Goal: Find specific page/section: Find specific page/section

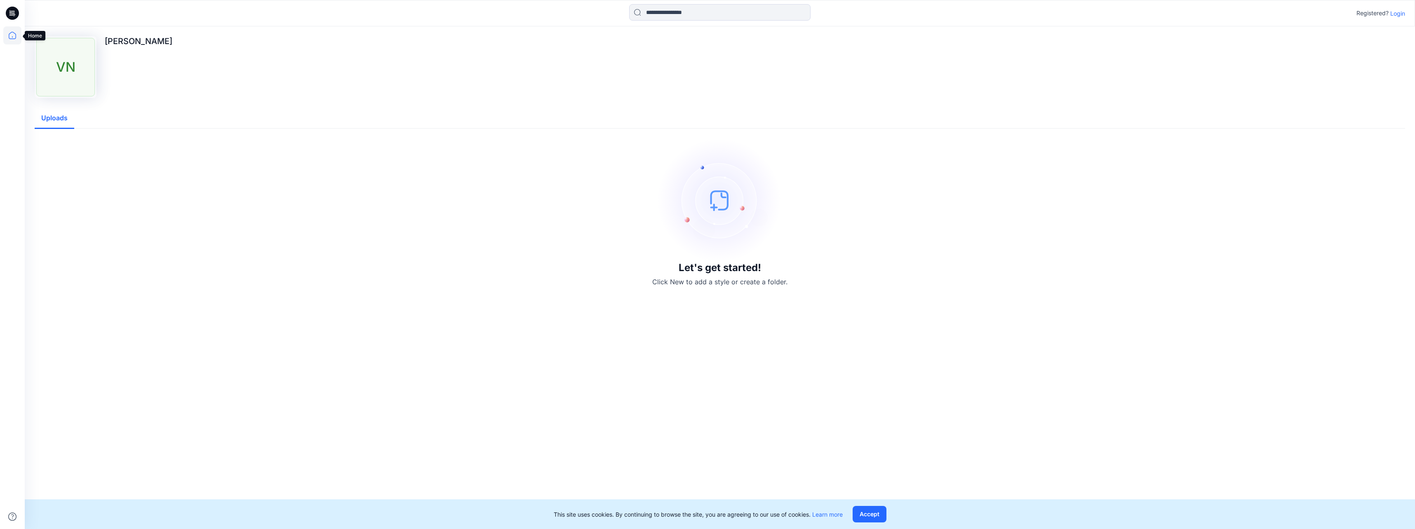
click at [6, 36] on icon at bounding box center [12, 35] width 18 height 18
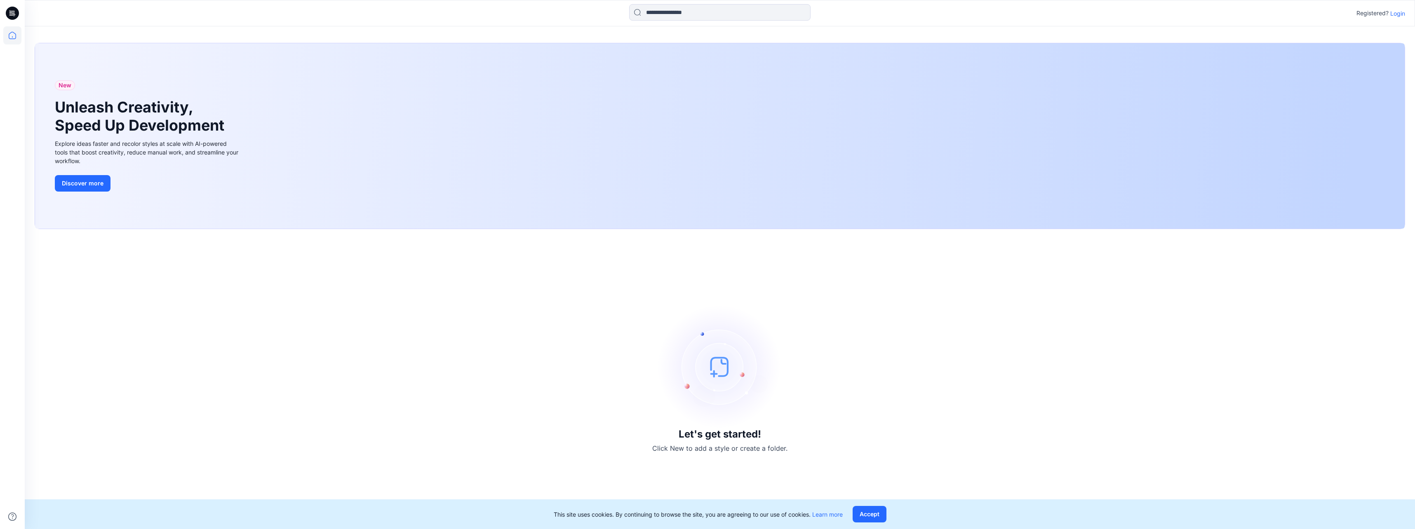
click at [16, 17] on icon at bounding box center [12, 13] width 13 height 13
click at [878, 514] on button "Accept" at bounding box center [869, 514] width 34 height 16
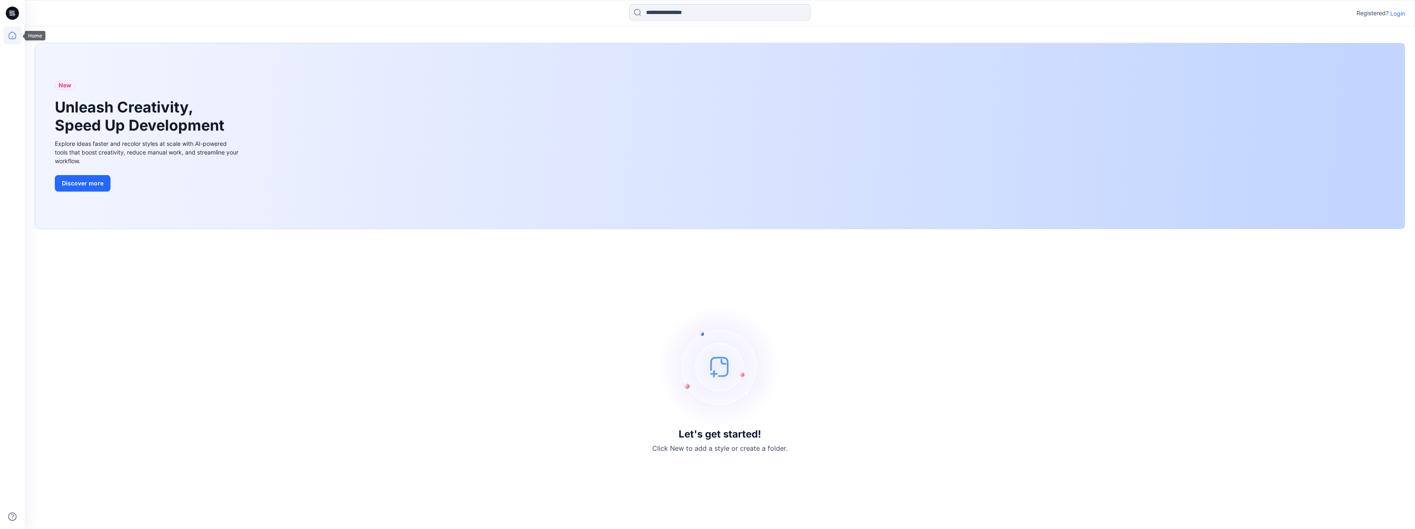
click at [12, 45] on div at bounding box center [12, 277] width 18 height 503
click at [9, 10] on icon at bounding box center [12, 13] width 13 height 13
click at [14, 15] on icon at bounding box center [13, 14] width 3 height 0
click at [1396, 16] on p "Login" at bounding box center [1397, 13] width 15 height 9
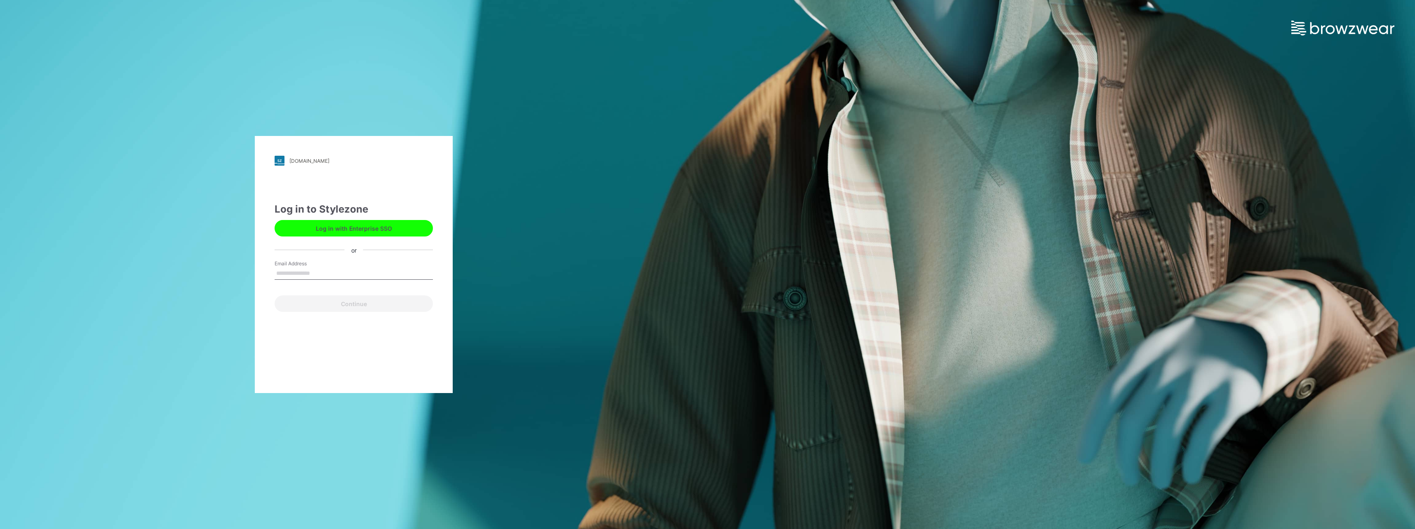
click at [306, 272] on input "Email Address" at bounding box center [354, 274] width 158 height 12
type input "**********"
click at [351, 306] on button "Continue" at bounding box center [354, 304] width 158 height 16
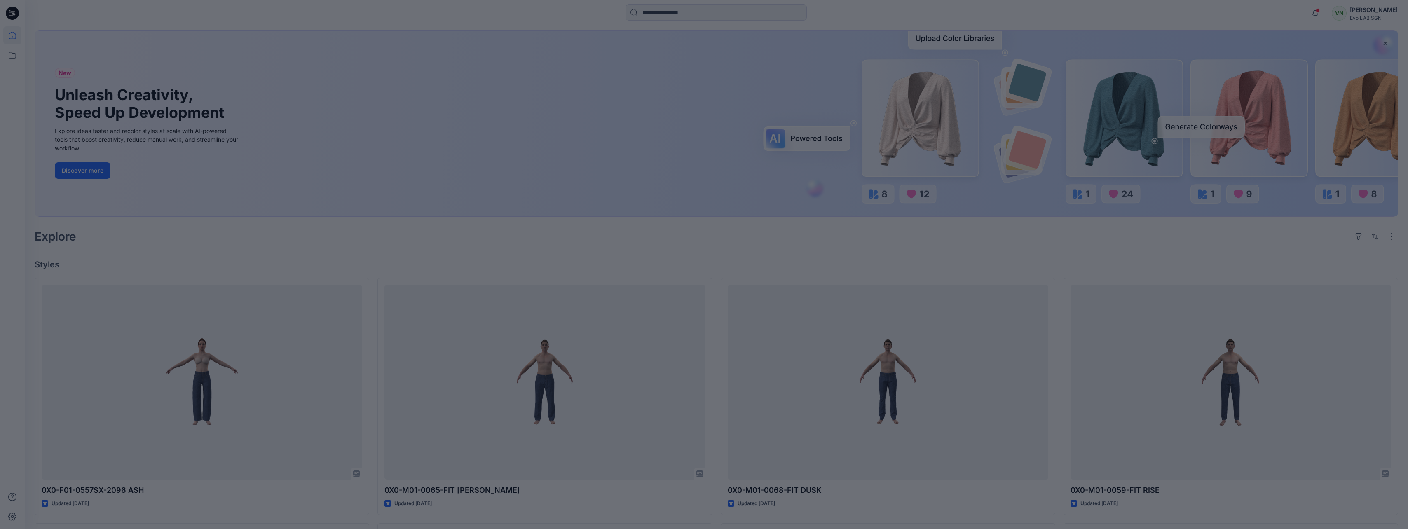
scroll to position [165, 0]
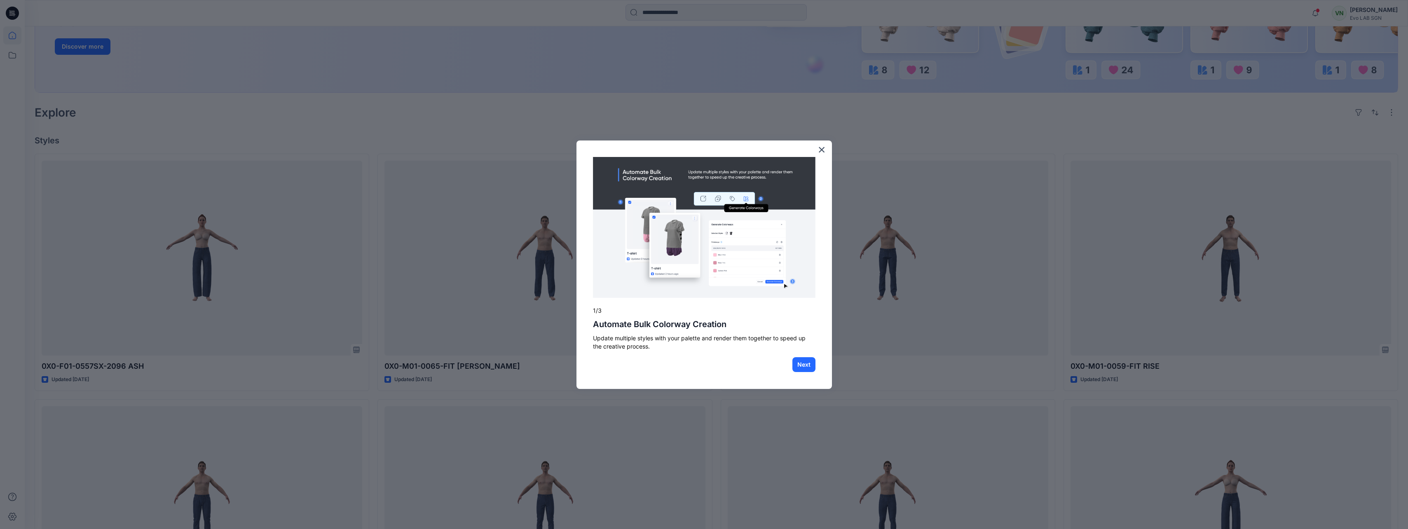
click at [817, 151] on div "× 1/3 Automate Bulk Colorway Creation Update multiple styles with your palette …" at bounding box center [705, 265] width 256 height 249
click at [818, 151] on button "×" at bounding box center [822, 149] width 8 height 13
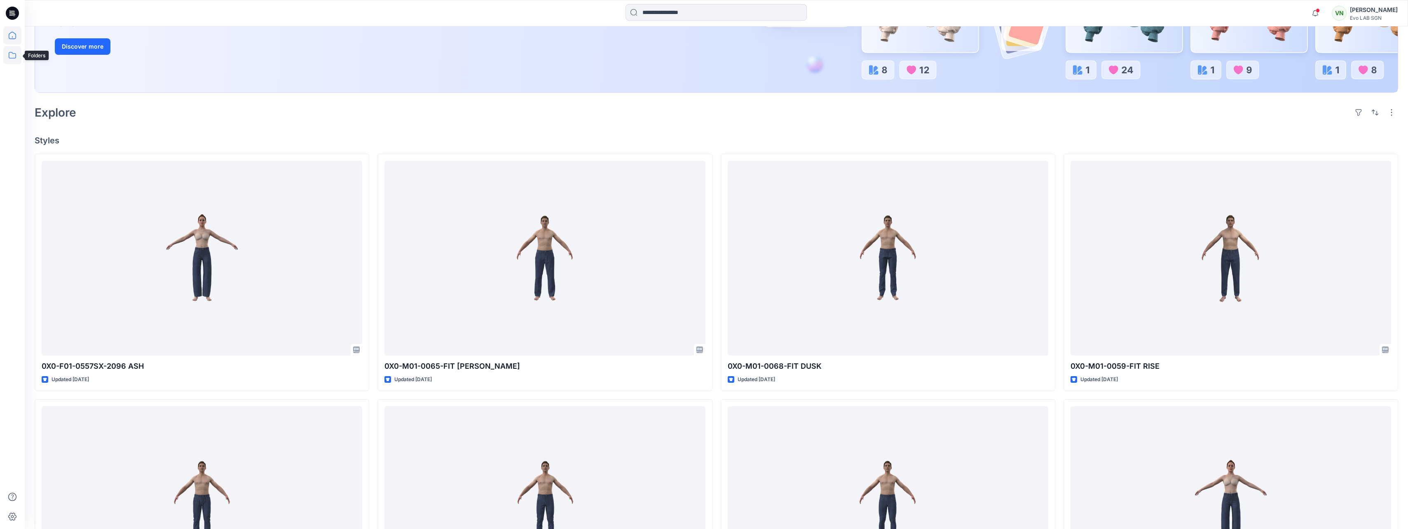
click at [12, 55] on icon at bounding box center [12, 55] width 18 height 18
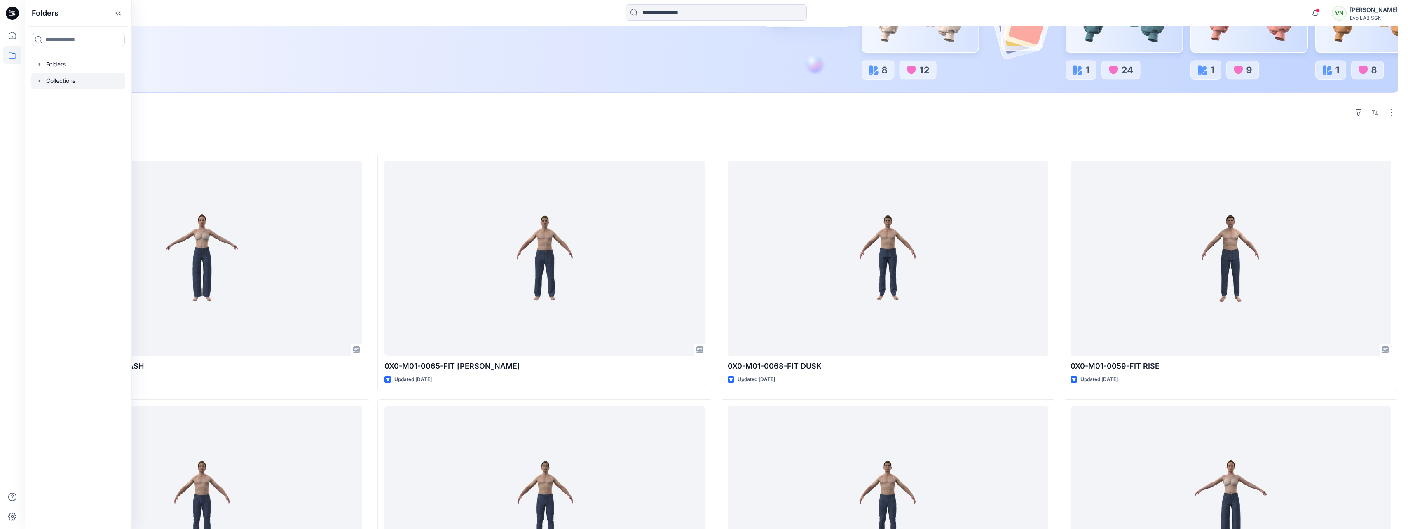
click at [66, 81] on div at bounding box center [78, 81] width 94 height 16
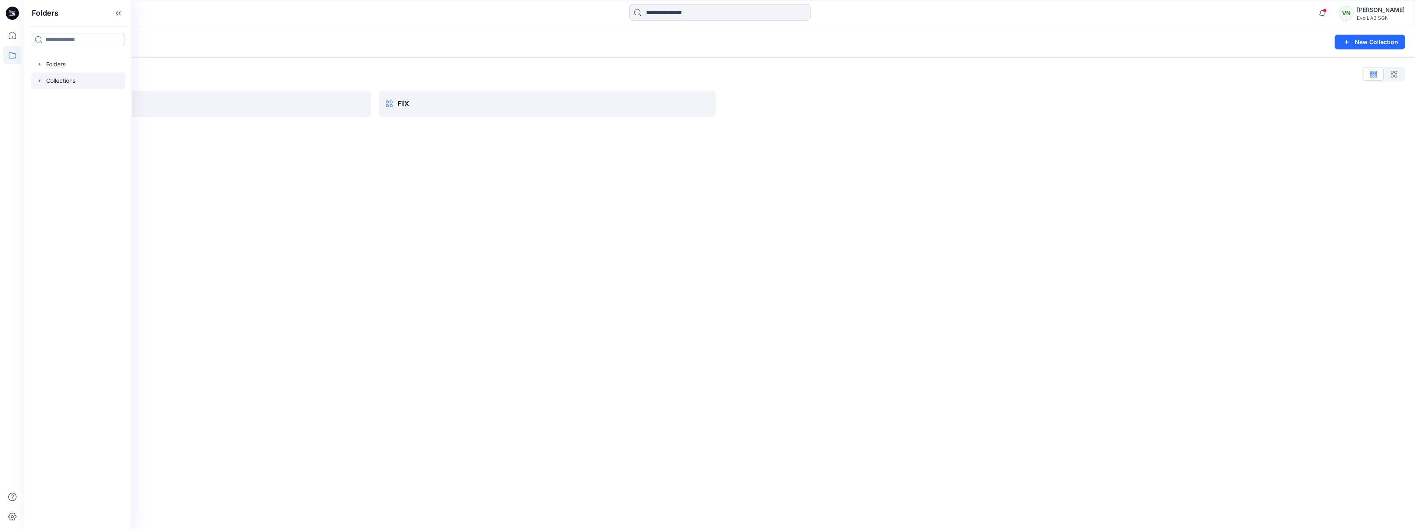
click at [150, 126] on div "Collections List Check Fitting FIX" at bounding box center [720, 92] width 1390 height 69
click at [77, 42] on p "Collections" at bounding box center [57, 42] width 45 height 12
click at [11, 54] on icon at bounding box center [12, 55] width 18 height 18
click at [66, 60] on div at bounding box center [78, 64] width 94 height 16
click at [395, 345] on div "Folders New Folder Folders List Fit Women Fitting" at bounding box center [720, 277] width 1390 height 503
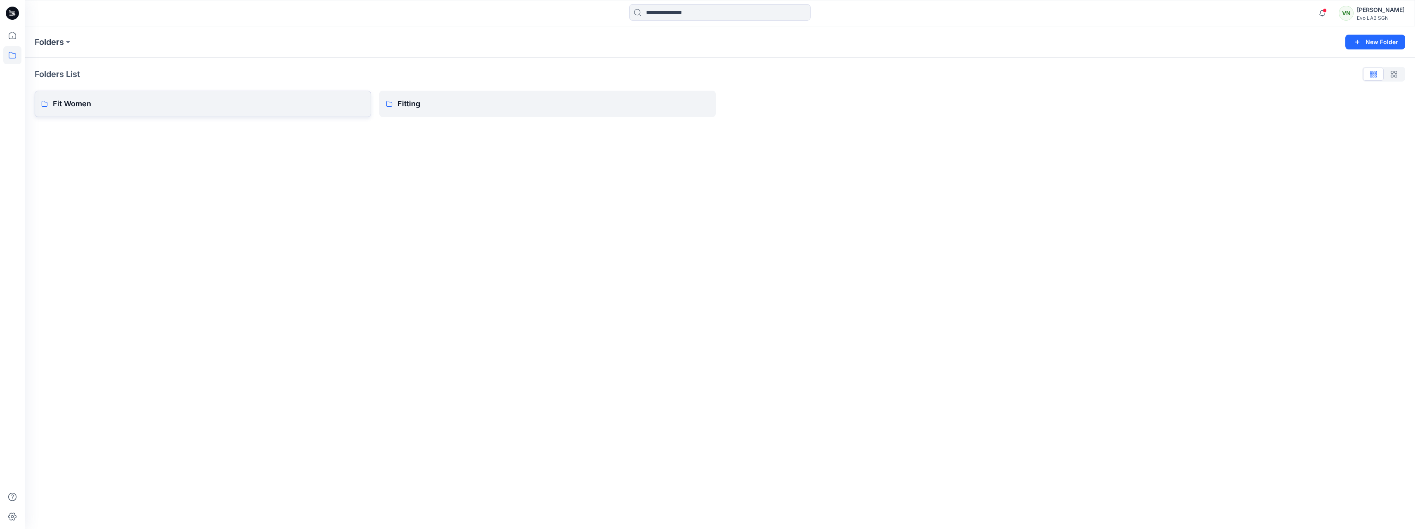
click at [65, 102] on p "Fit Women" at bounding box center [209, 104] width 312 height 12
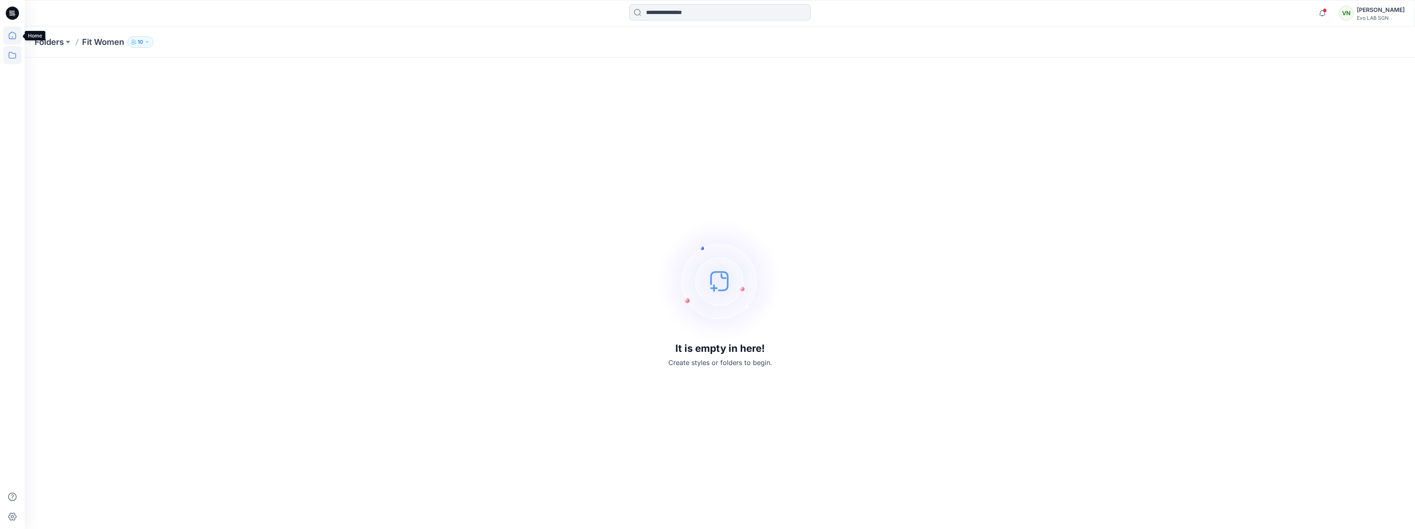
click at [7, 36] on icon at bounding box center [12, 35] width 18 height 18
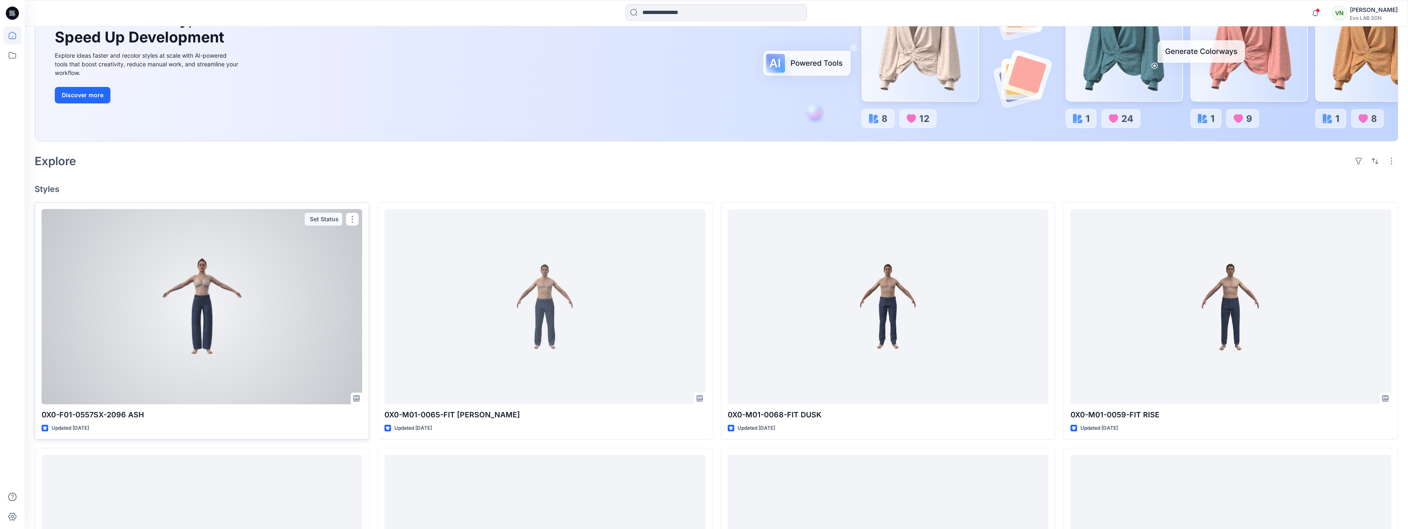
scroll to position [206, 0]
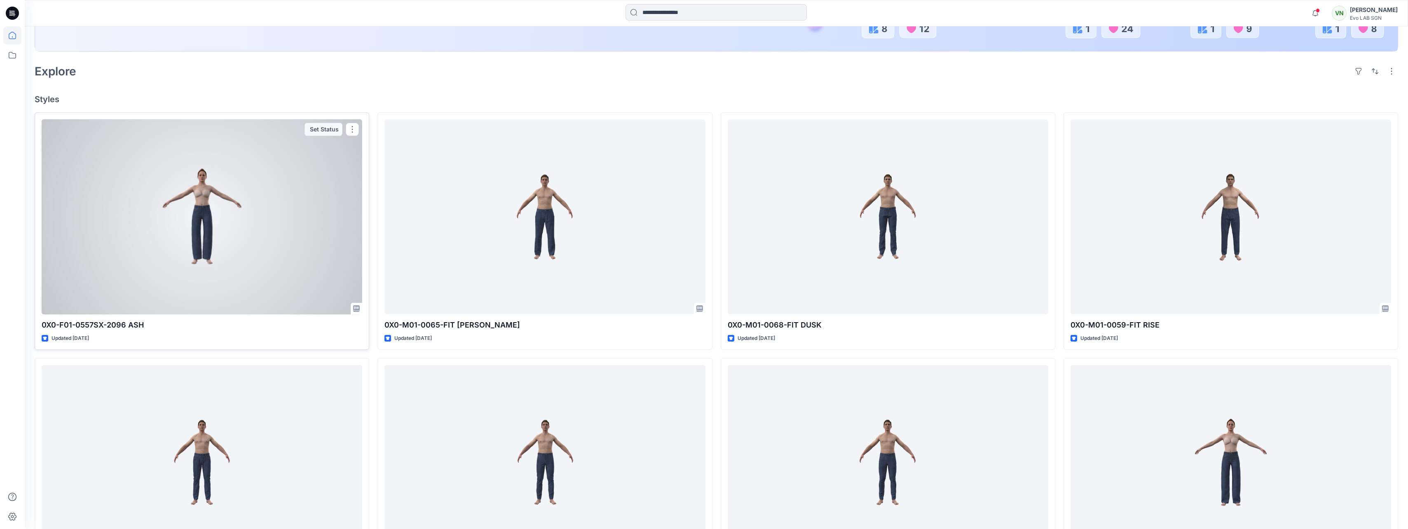
click at [242, 248] on div at bounding box center [202, 217] width 321 height 195
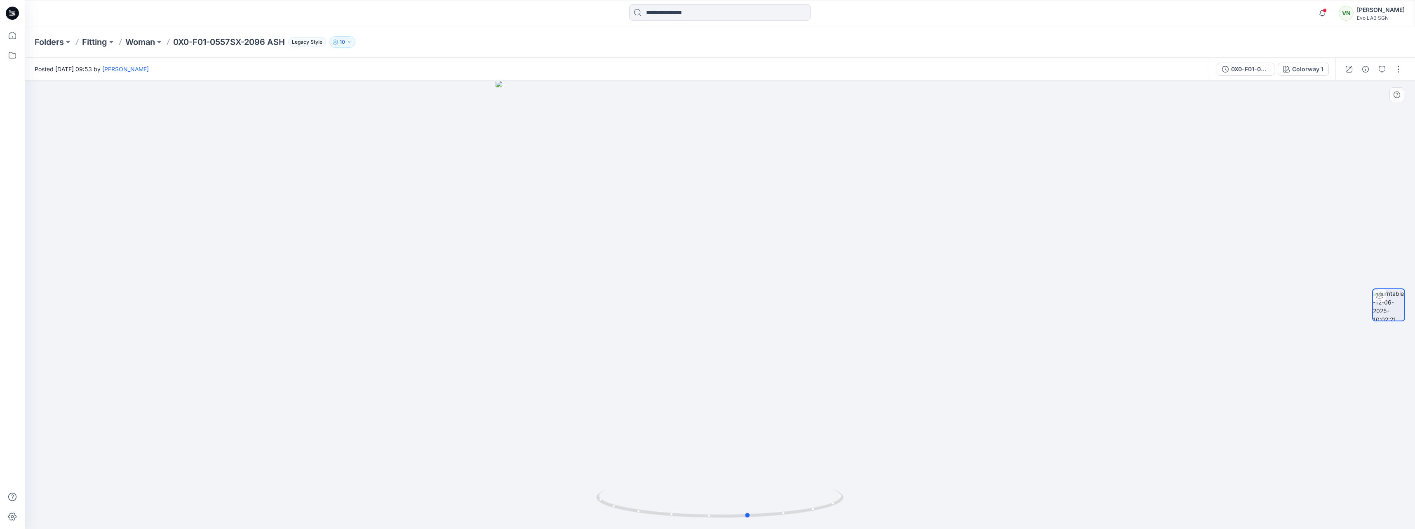
drag, startPoint x: 885, startPoint y: 469, endPoint x: 915, endPoint y: 462, distance: 30.2
click at [915, 462] on div at bounding box center [720, 305] width 1390 height 448
